Goal: Task Accomplishment & Management: Manage account settings

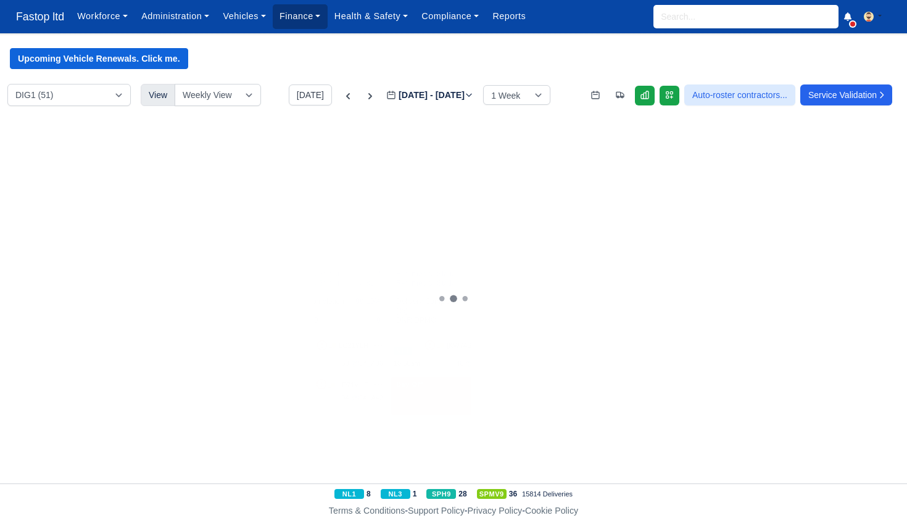
click at [299, 20] on link "Finance" at bounding box center [300, 16] width 55 height 24
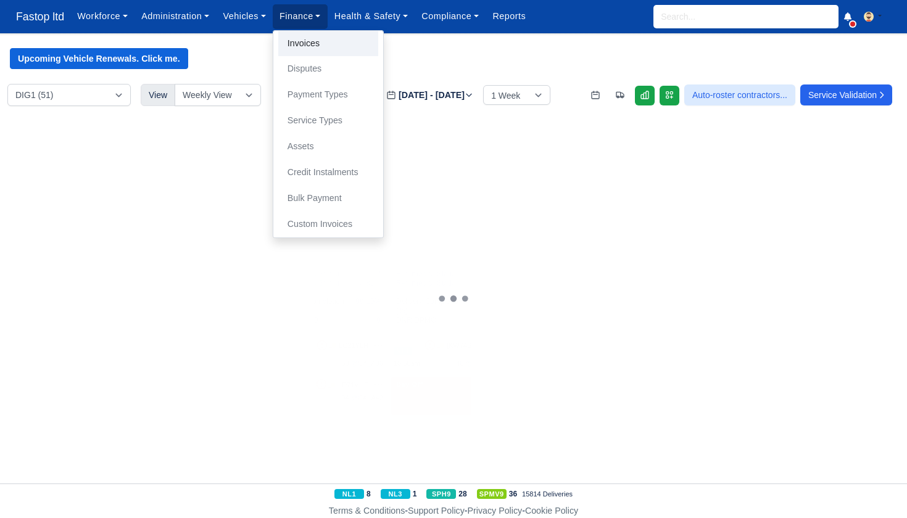
click at [314, 41] on link "Invoices" at bounding box center [328, 44] width 100 height 26
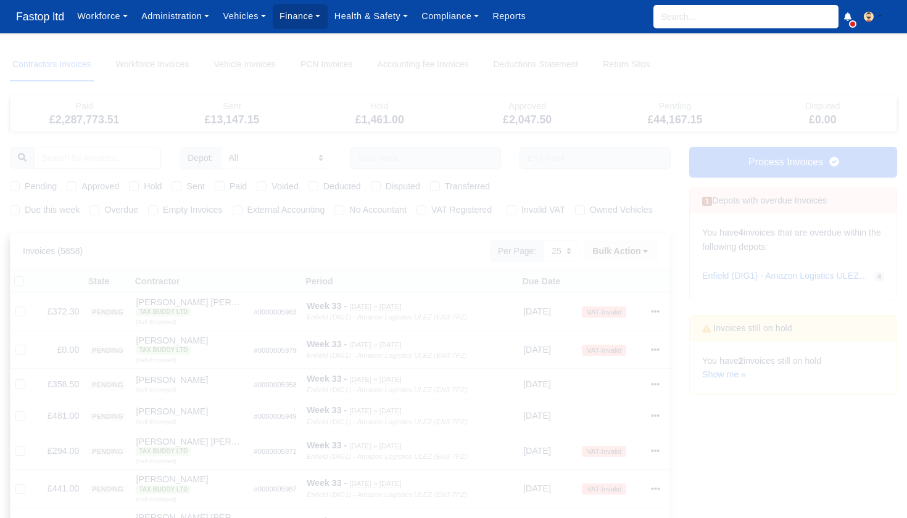
select select "25"
click at [731, 160] on link "Process Invoices" at bounding box center [793, 162] width 208 height 31
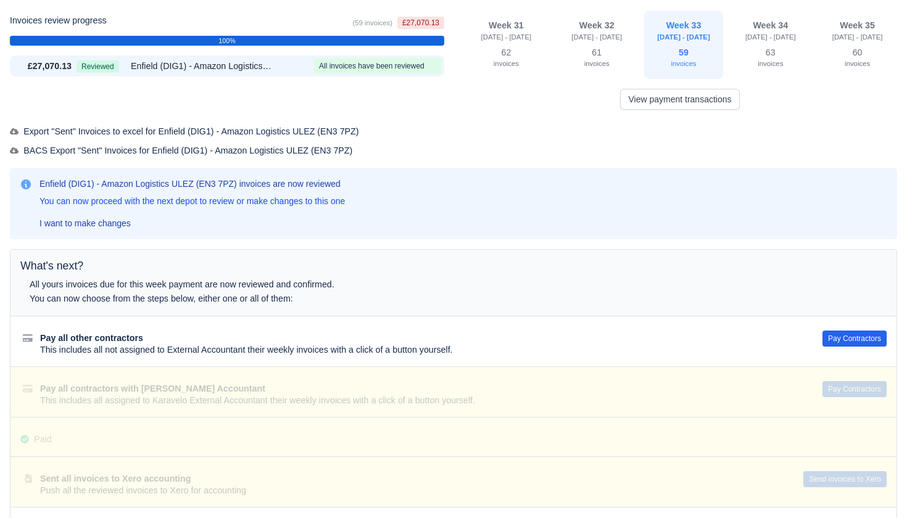
scroll to position [39, 0]
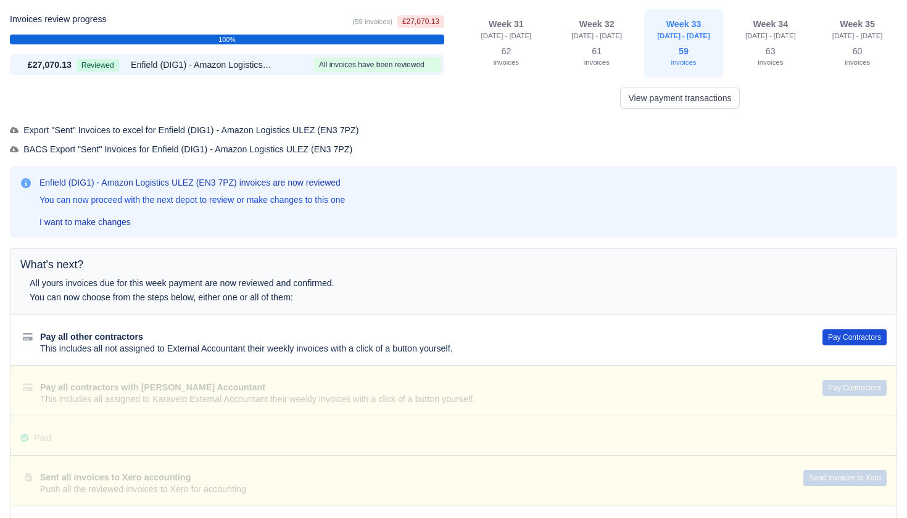
click at [841, 334] on button "Pay Contractors" at bounding box center [855, 338] width 64 height 16
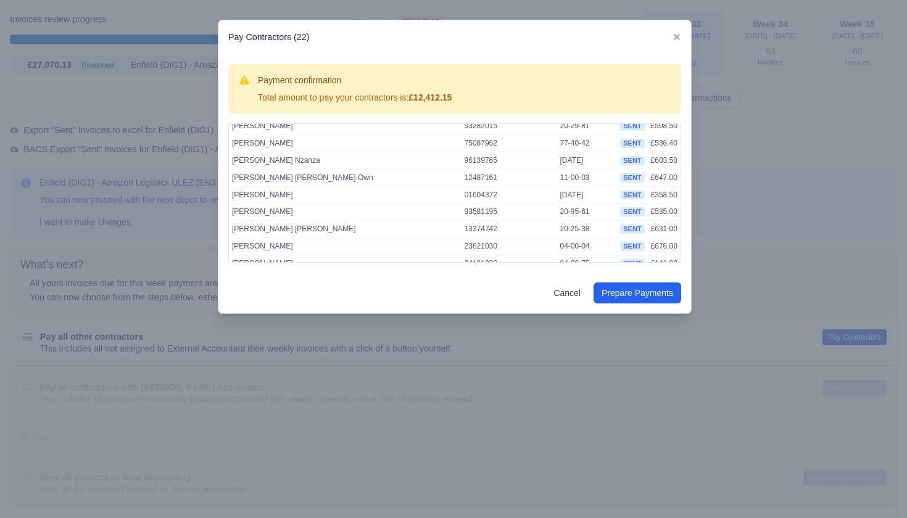
scroll to position [246, 0]
click at [622, 294] on button "Prepare Payments" at bounding box center [638, 293] width 88 height 21
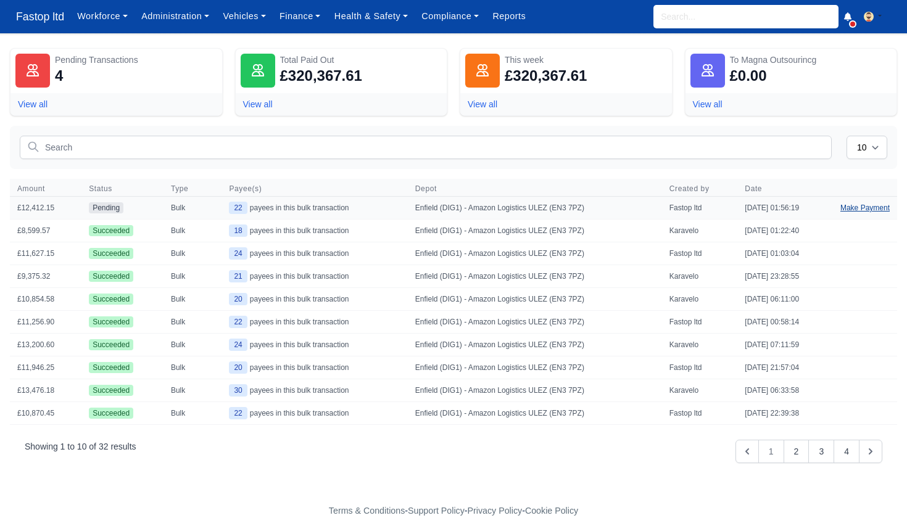
click at [855, 210] on link "Make Payment" at bounding box center [865, 208] width 64 height 22
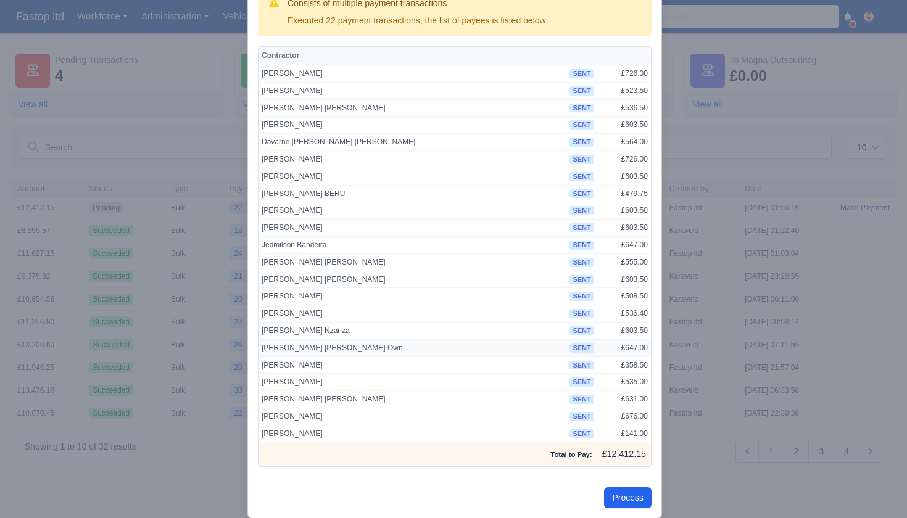
scroll to position [59, 0]
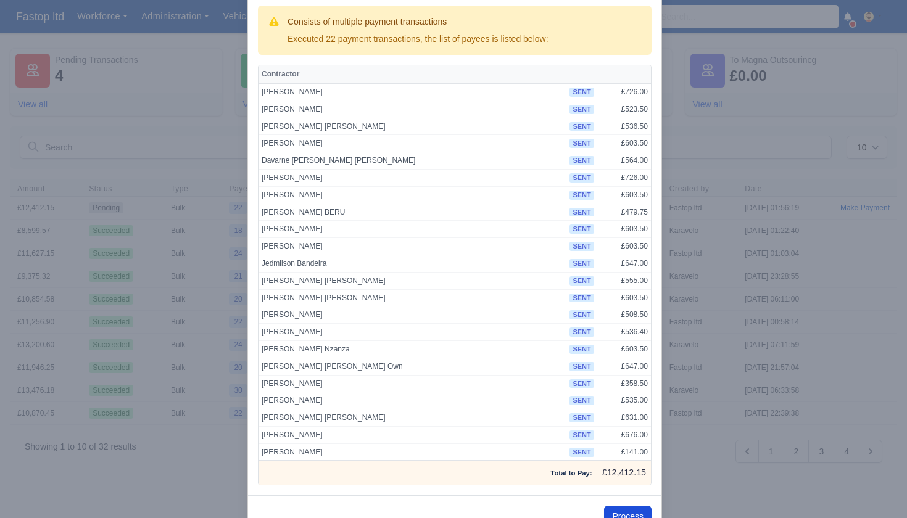
click at [634, 506] on button "Process" at bounding box center [628, 516] width 48 height 21
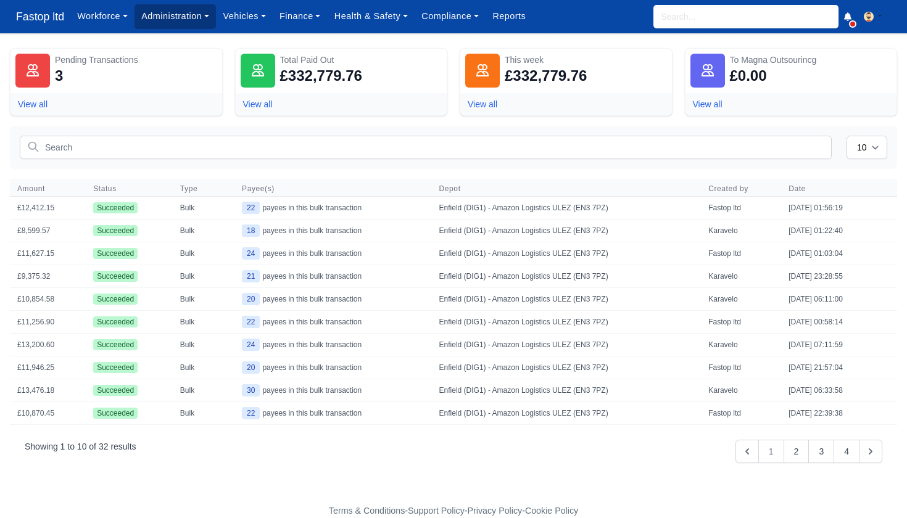
click at [173, 25] on link "Administration" at bounding box center [175, 16] width 81 height 24
click at [194, 94] on link "Management" at bounding box center [190, 95] width 100 height 26
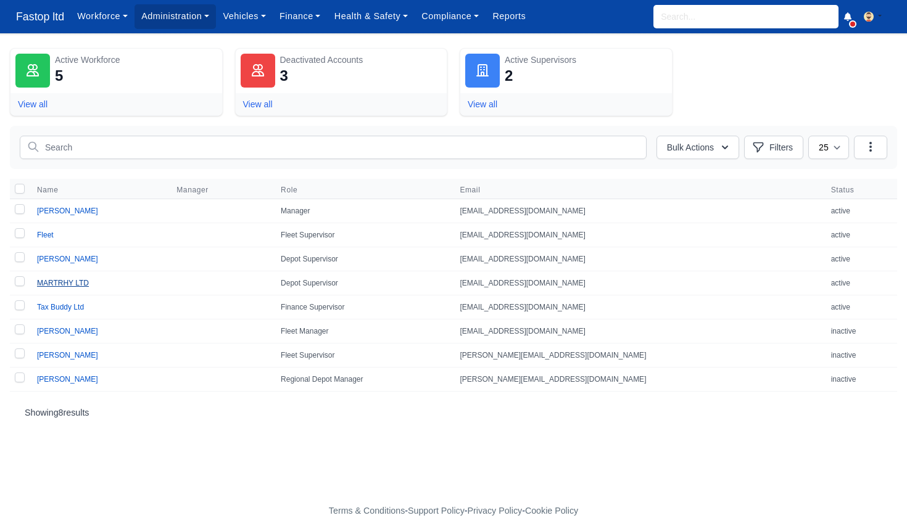
click at [83, 283] on link "MARTRHY LTD" at bounding box center [63, 283] width 52 height 9
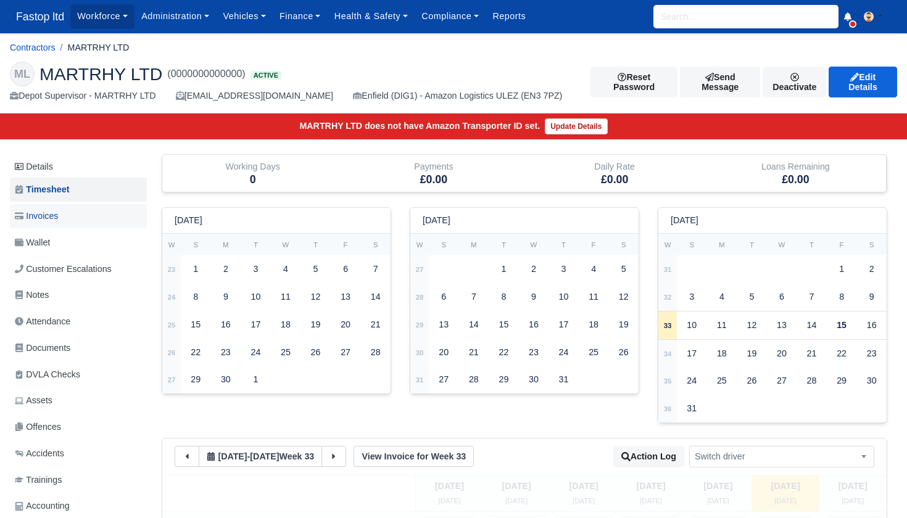
click at [52, 216] on span "Invoices" at bounding box center [36, 216] width 43 height 14
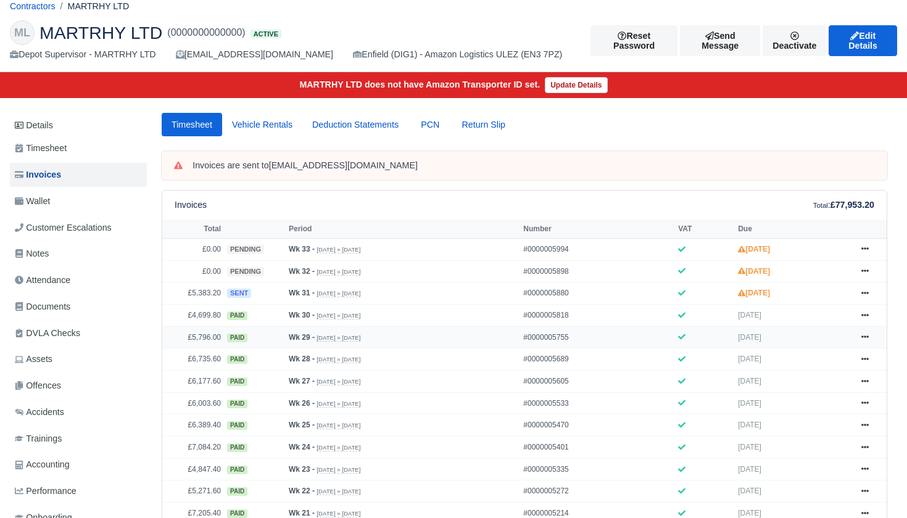
scroll to position [67, 0]
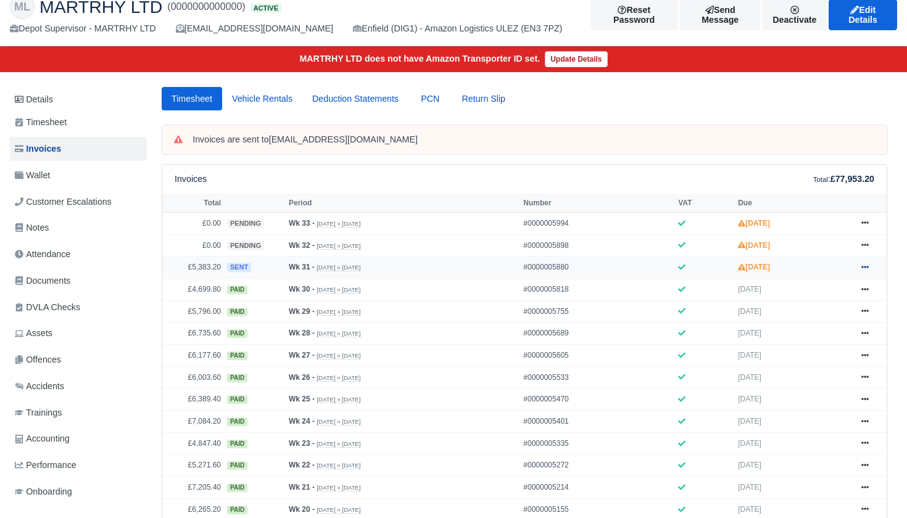
click at [870, 275] on link at bounding box center [865, 267] width 19 height 15
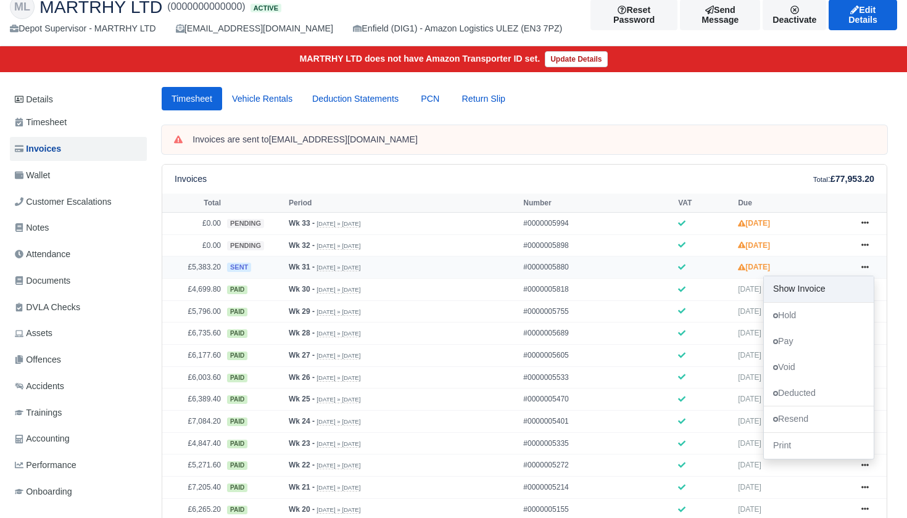
click at [834, 302] on link "Show Invoice" at bounding box center [819, 290] width 110 height 26
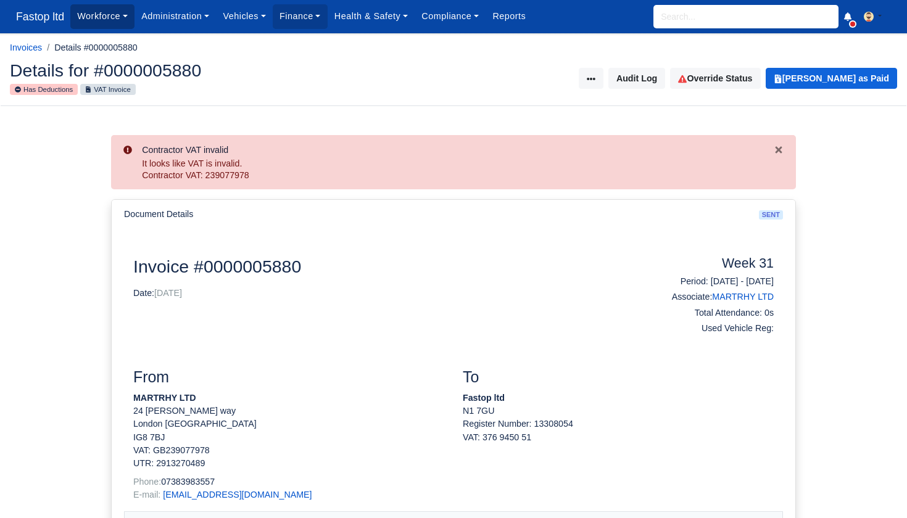
click at [112, 23] on link "Workforce" at bounding box center [102, 16] width 64 height 24
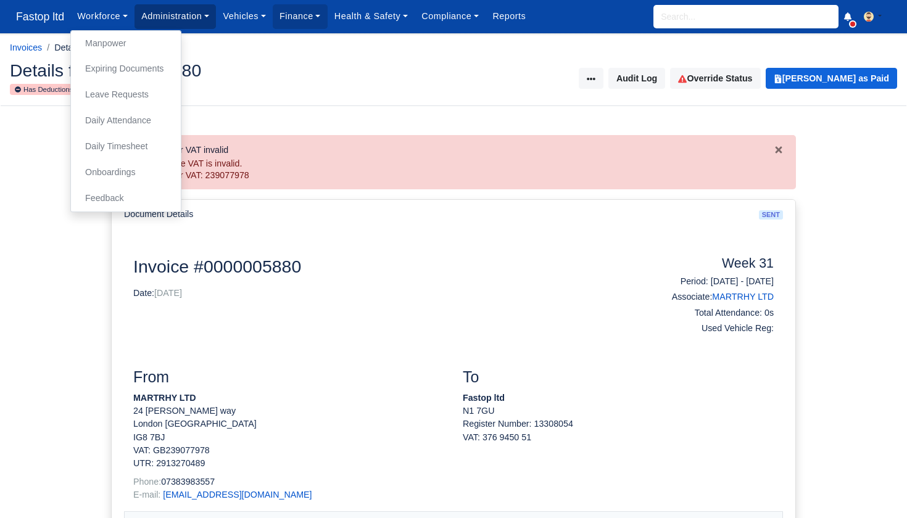
click at [181, 22] on link "Administration" at bounding box center [175, 16] width 81 height 24
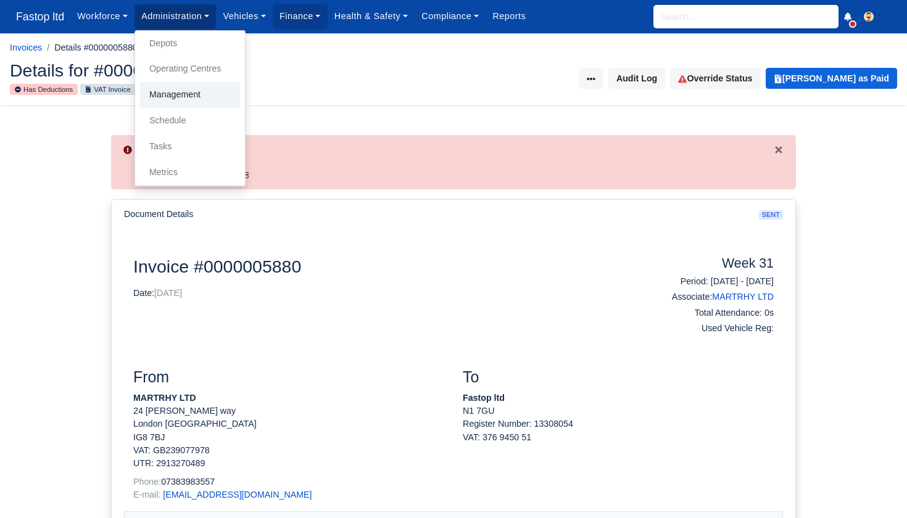
click at [194, 101] on link "Management" at bounding box center [190, 95] width 100 height 26
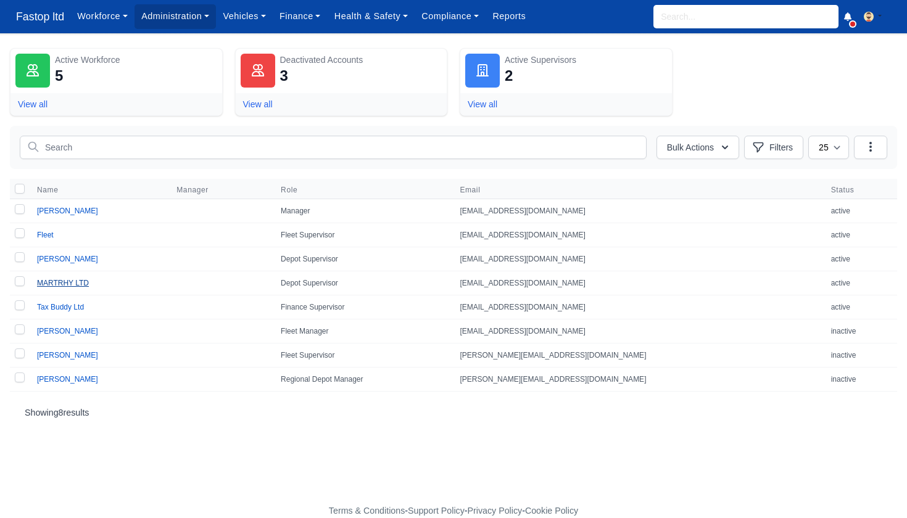
click at [74, 286] on link "MARTRHY LTD" at bounding box center [63, 283] width 52 height 9
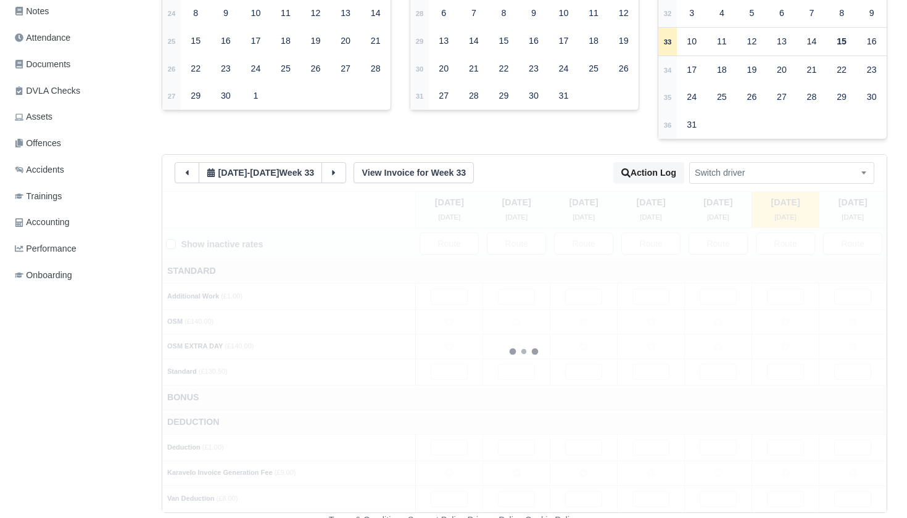
scroll to position [283, 0]
click at [192, 168] on button at bounding box center [187, 174] width 25 height 21
type input "4"
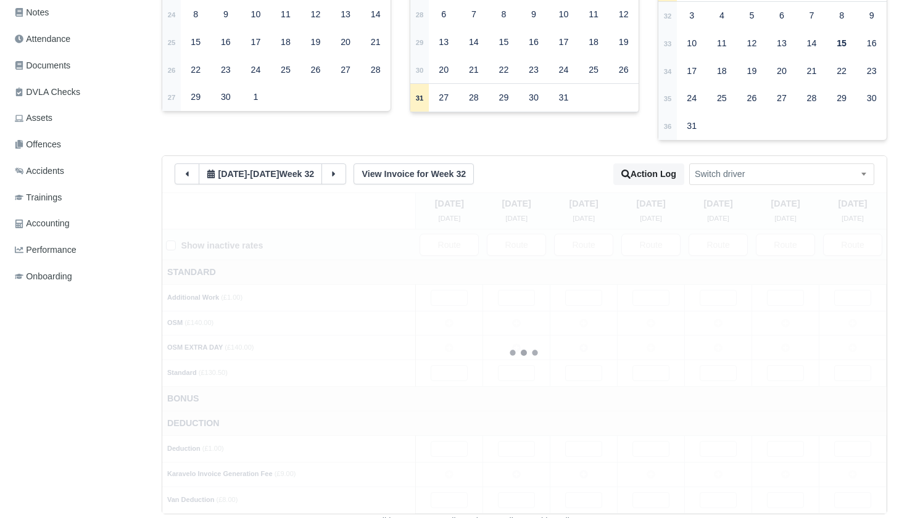
type input "4"
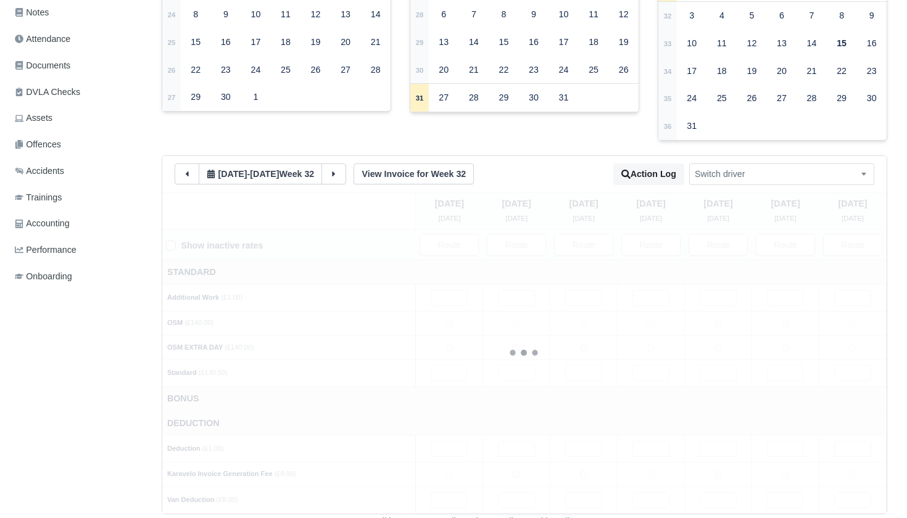
type input "83"
type input "1"
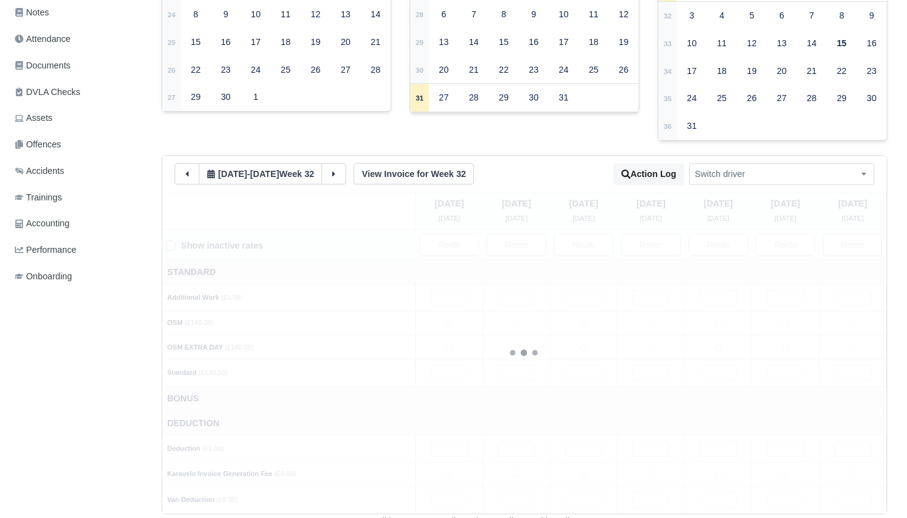
type input "1"
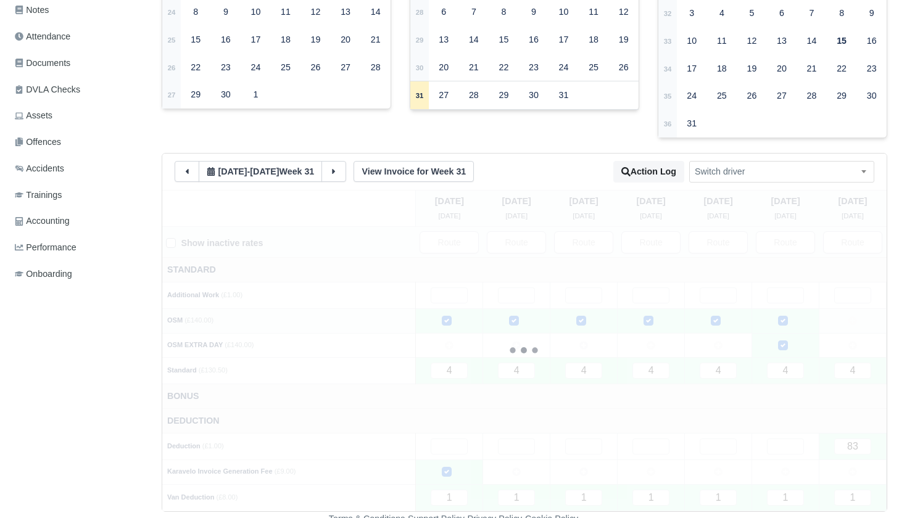
scroll to position [284, 0]
click at [851, 290] on input "text" at bounding box center [852, 297] width 37 height 16
type input "555"
click at [797, 259] on td "Standard" at bounding box center [524, 271] width 725 height 25
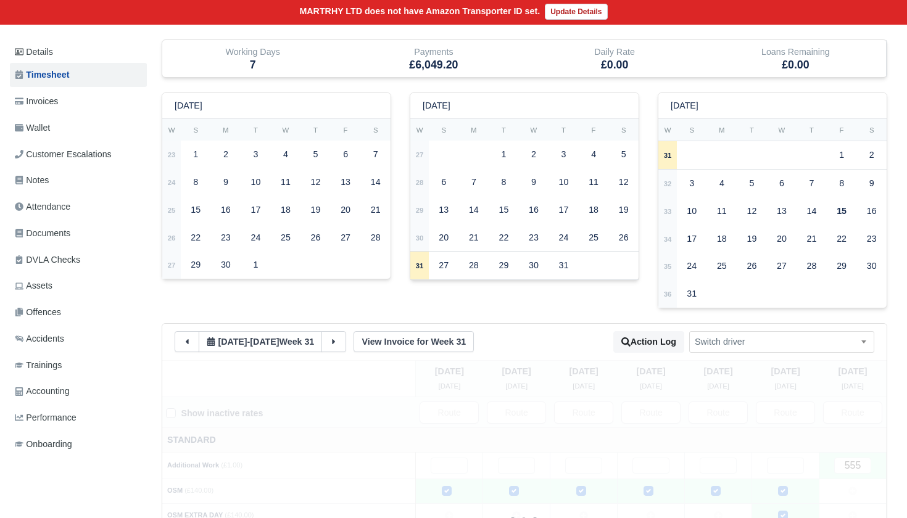
scroll to position [60, 0]
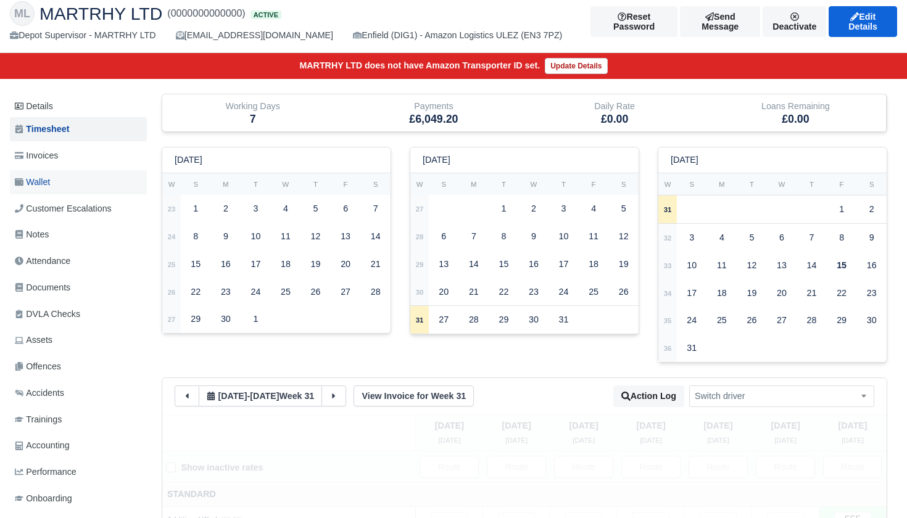
click at [58, 188] on link "Wallet" at bounding box center [78, 182] width 137 height 24
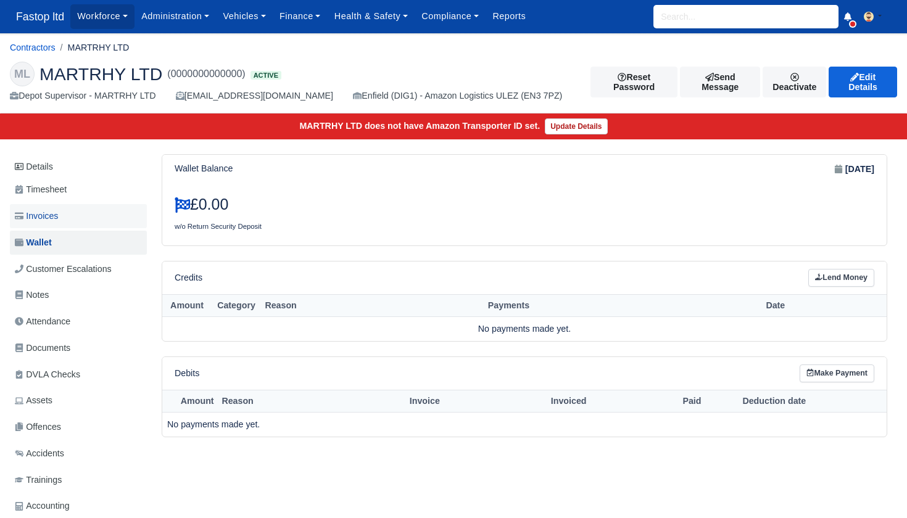
click at [41, 214] on span "Invoices" at bounding box center [36, 216] width 43 height 14
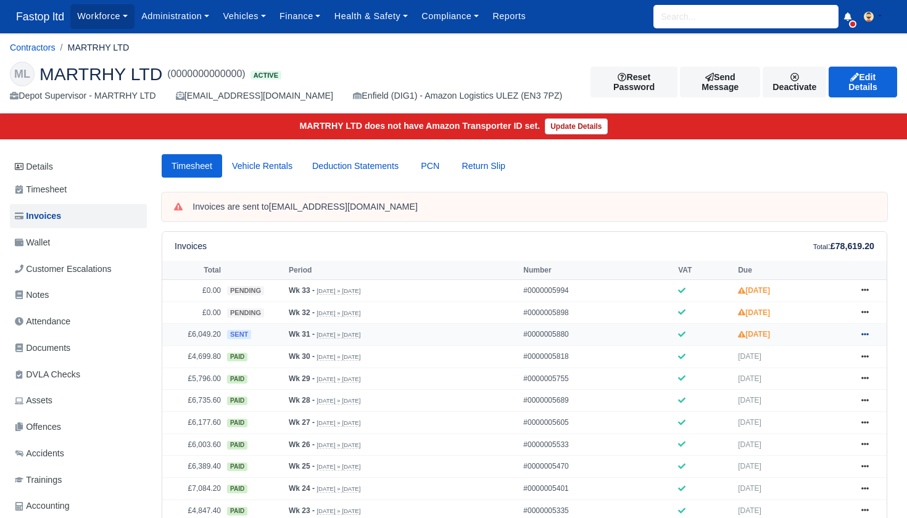
click at [867, 338] on icon at bounding box center [865, 334] width 7 height 7
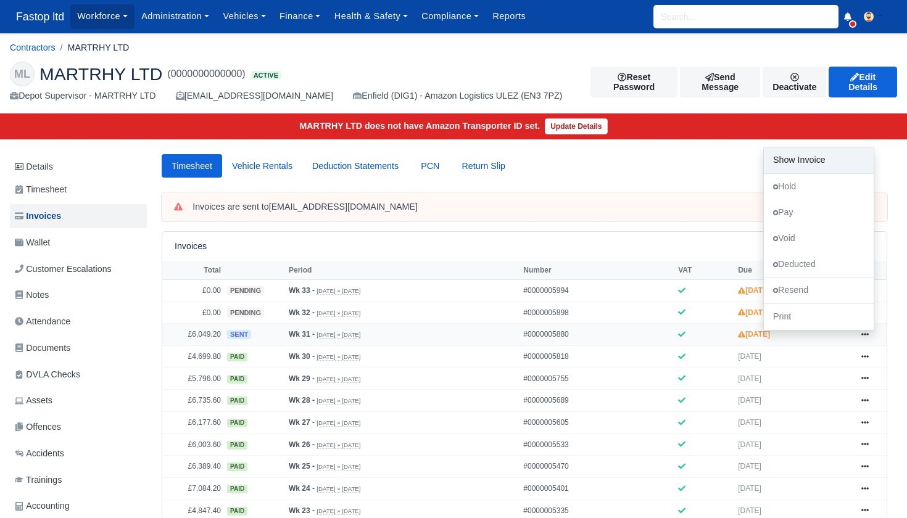
click at [805, 173] on link "Show Invoice" at bounding box center [819, 161] width 110 height 26
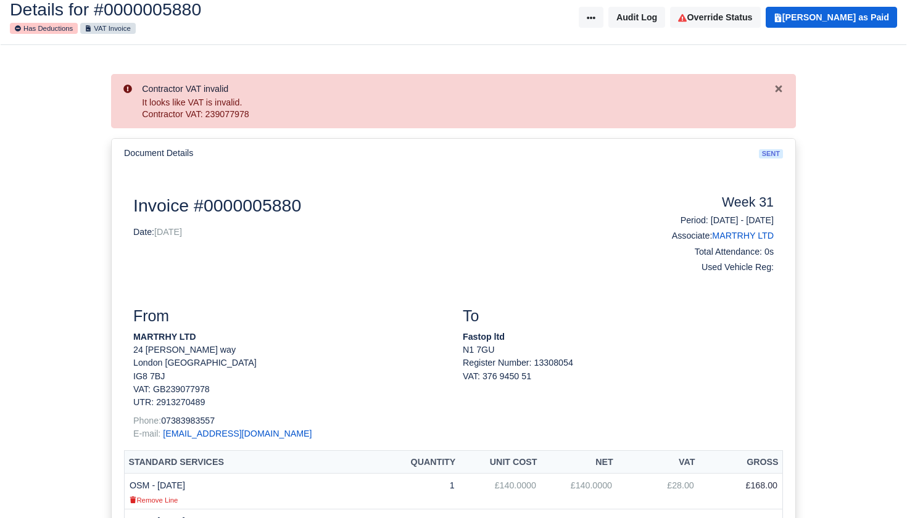
scroll to position [34, 0]
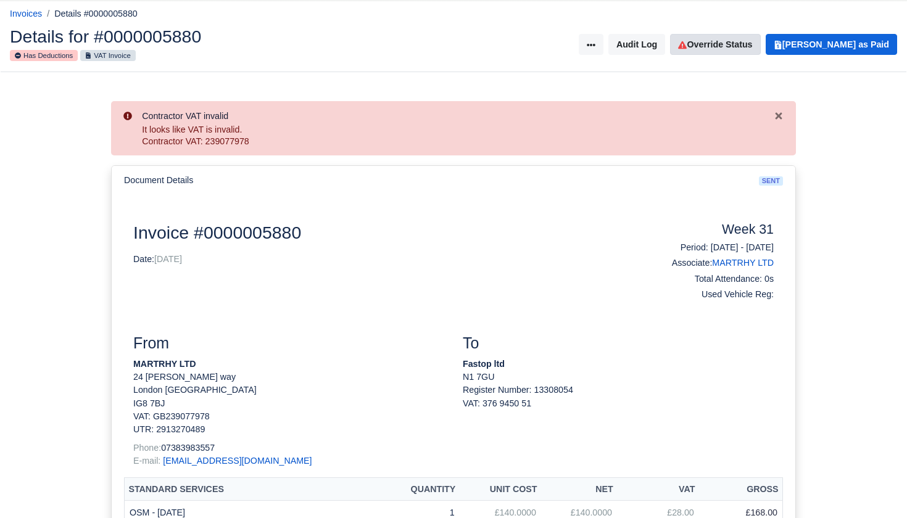
click at [749, 46] on link "Override Status" at bounding box center [715, 44] width 90 height 21
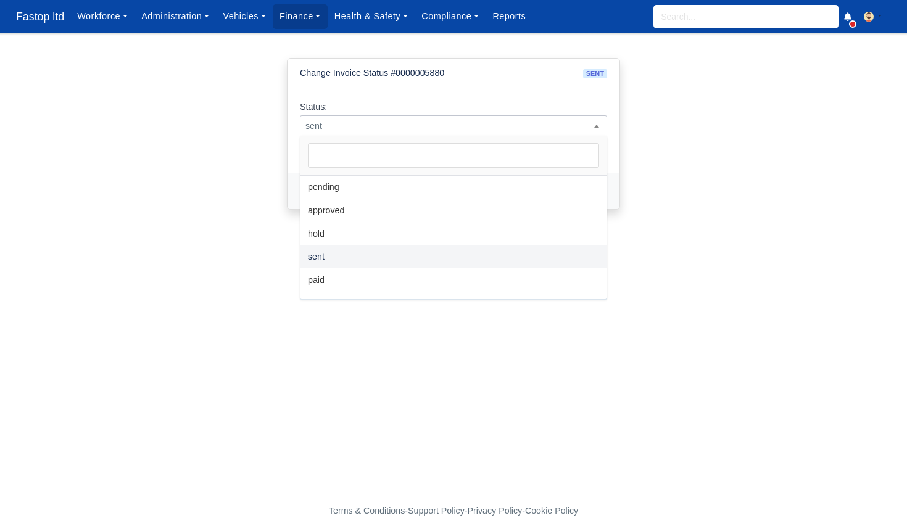
click at [373, 115] on span "sent" at bounding box center [453, 126] width 307 height 22
select select "paid"
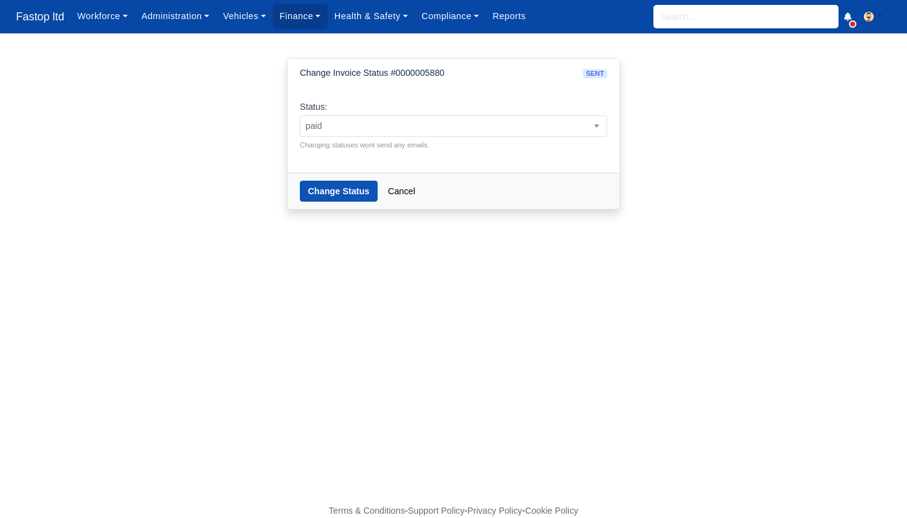
click at [339, 183] on button "Change Status" at bounding box center [339, 191] width 78 height 21
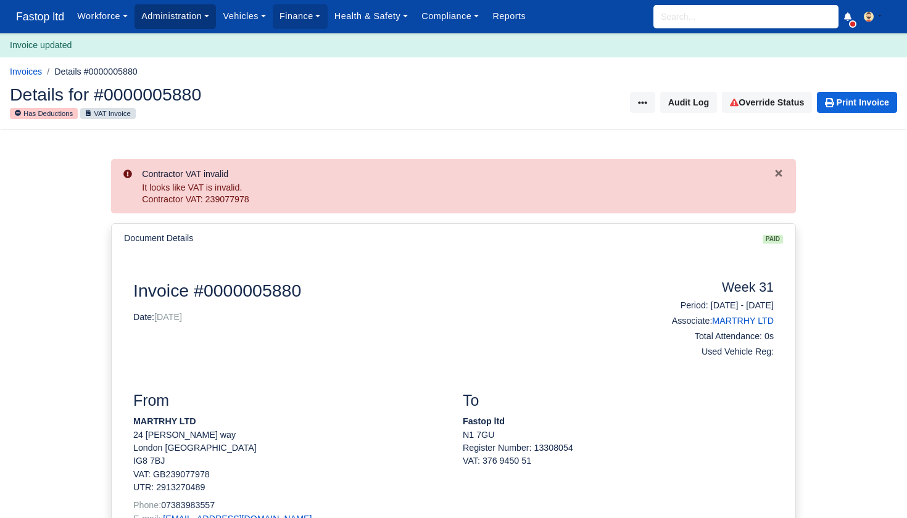
click at [160, 15] on link "Administration" at bounding box center [175, 16] width 81 height 24
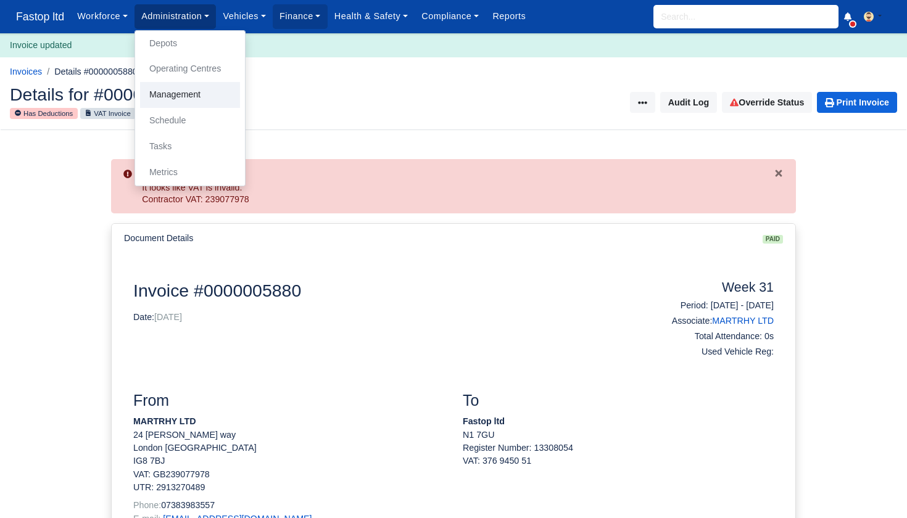
click at [191, 97] on link "Management" at bounding box center [190, 95] width 100 height 26
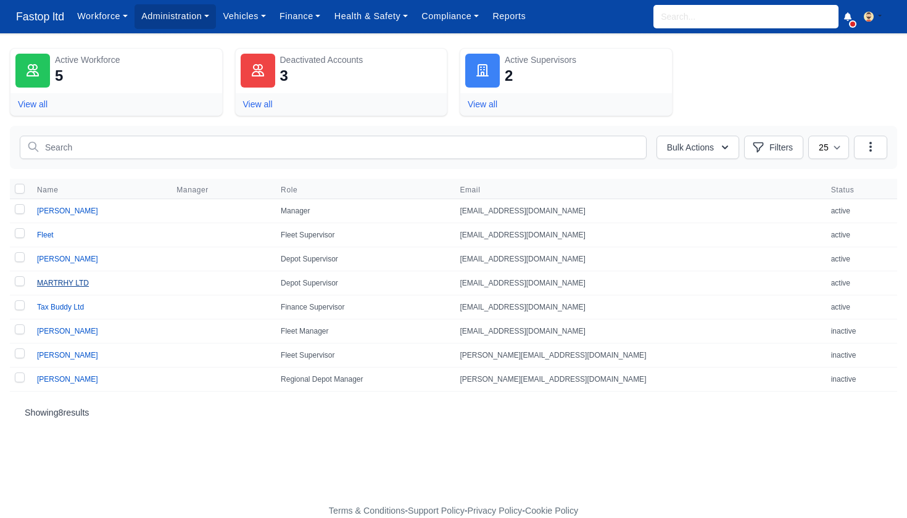
click at [80, 281] on link "MARTRHY LTD" at bounding box center [63, 283] width 52 height 9
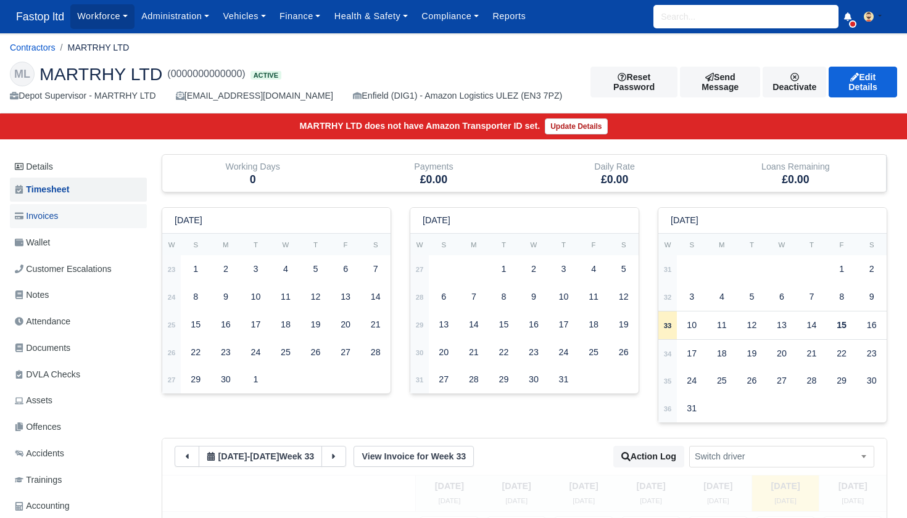
click at [51, 218] on span "Invoices" at bounding box center [36, 216] width 43 height 14
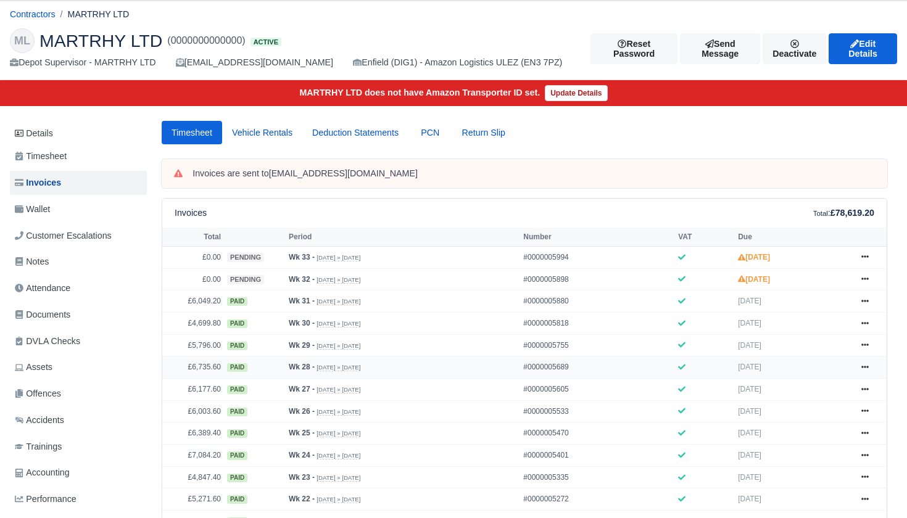
scroll to position [33, 0]
